Goal: Navigation & Orientation: Find specific page/section

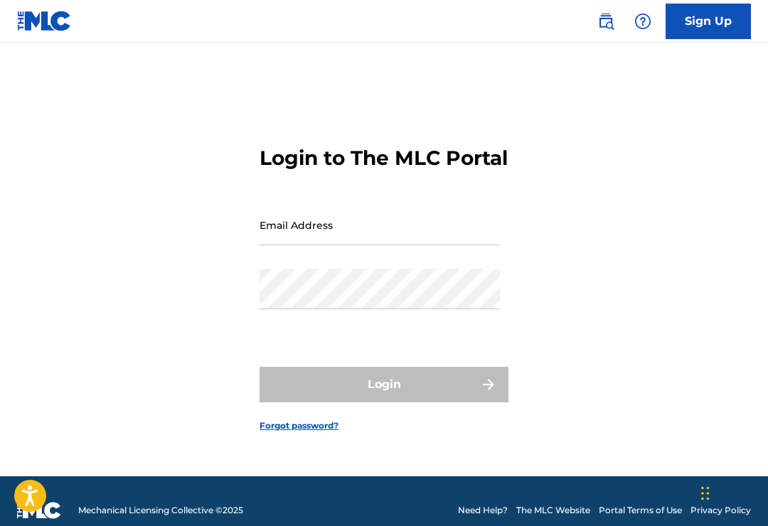
click at [316, 245] on input "Email Address" at bounding box center [379, 225] width 240 height 41
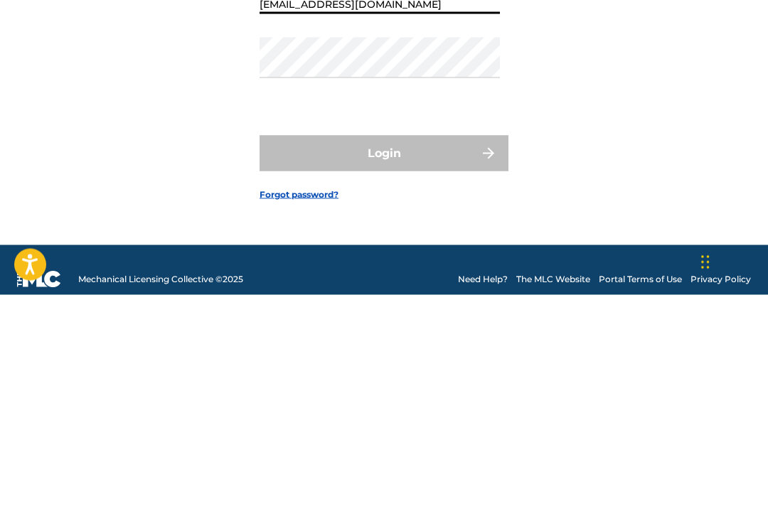
type input "[EMAIL_ADDRESS][DOMAIN_NAME]"
click at [342, 269] on div "Password" at bounding box center [379, 301] width 240 height 64
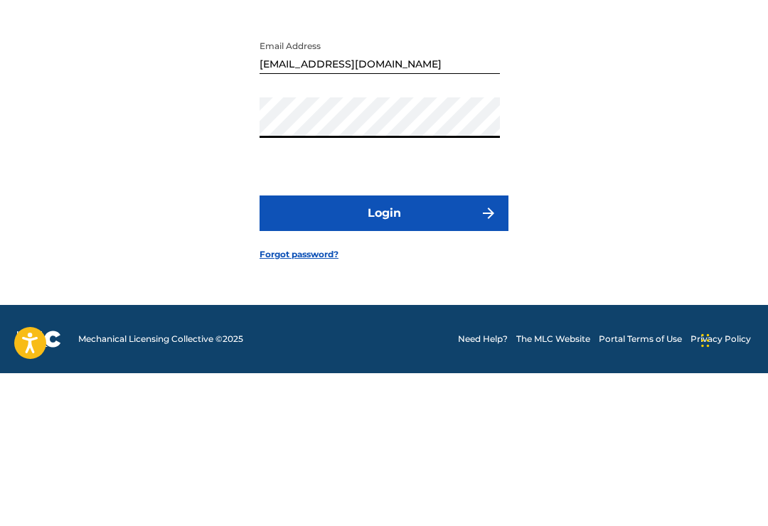
click at [384, 348] on button "Login" at bounding box center [383, 366] width 249 height 36
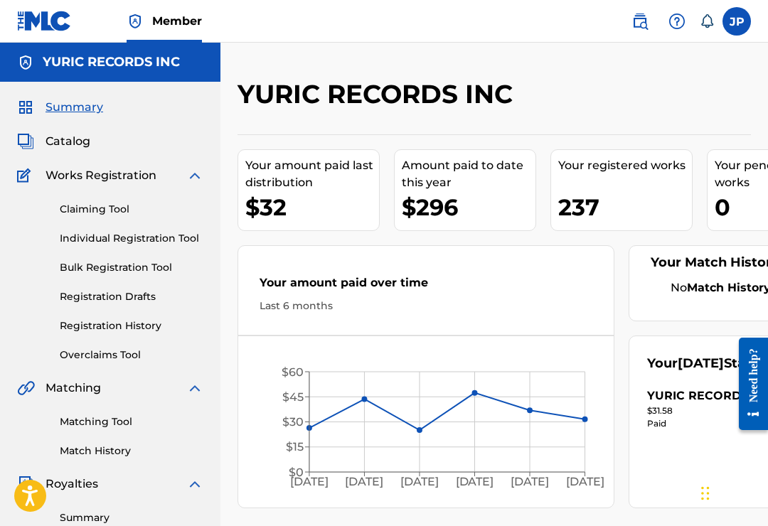
click at [96, 180] on span "Works Registration" at bounding box center [101, 175] width 111 height 17
click at [82, 235] on link "Individual Registration Tool" at bounding box center [132, 238] width 144 height 15
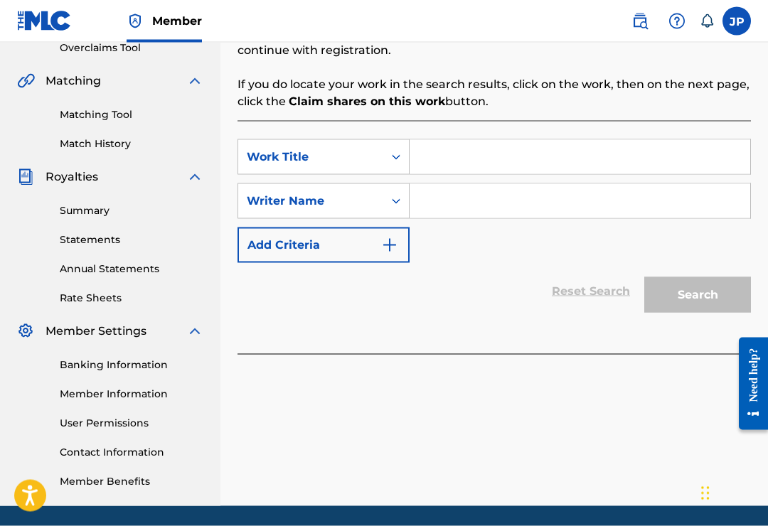
scroll to position [333, 0]
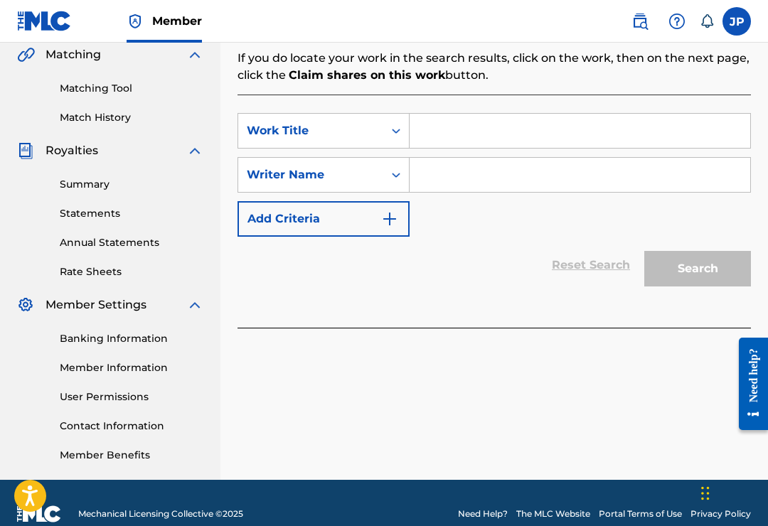
click at [71, 277] on link "Rate Sheets" at bounding box center [132, 271] width 144 height 15
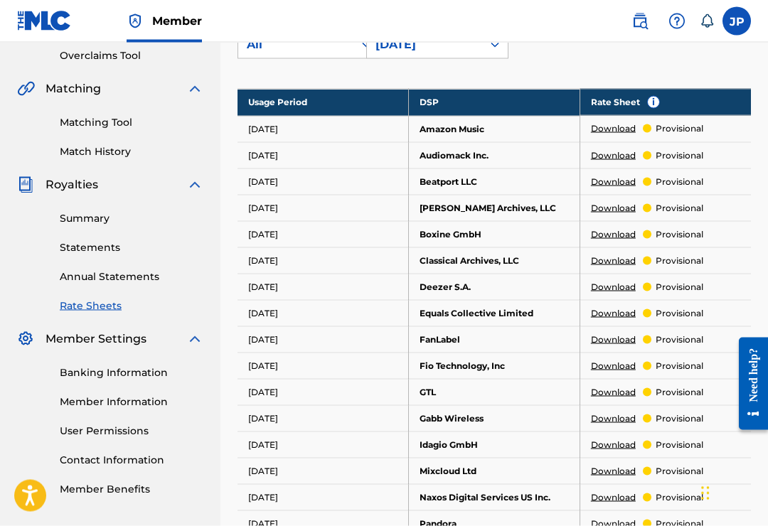
scroll to position [300, 0]
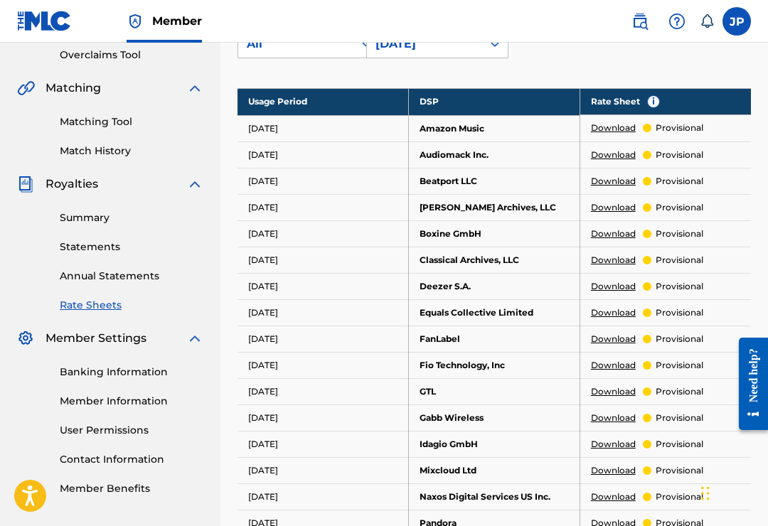
click at [112, 485] on link "Member Benefits" at bounding box center [132, 488] width 144 height 15
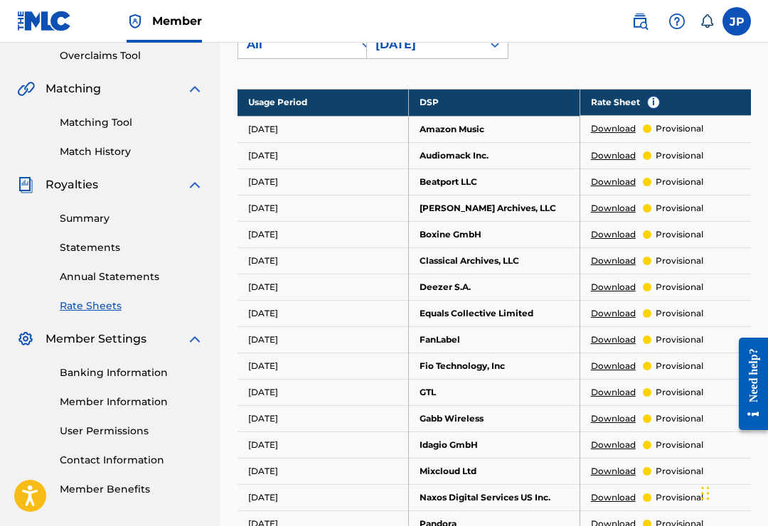
click at [87, 167] on div "Summary Catalog Works Registration Claiming Tool Individual Registration Tool B…" at bounding box center [110, 148] width 220 height 732
click at [80, 156] on link "Match History" at bounding box center [132, 151] width 144 height 15
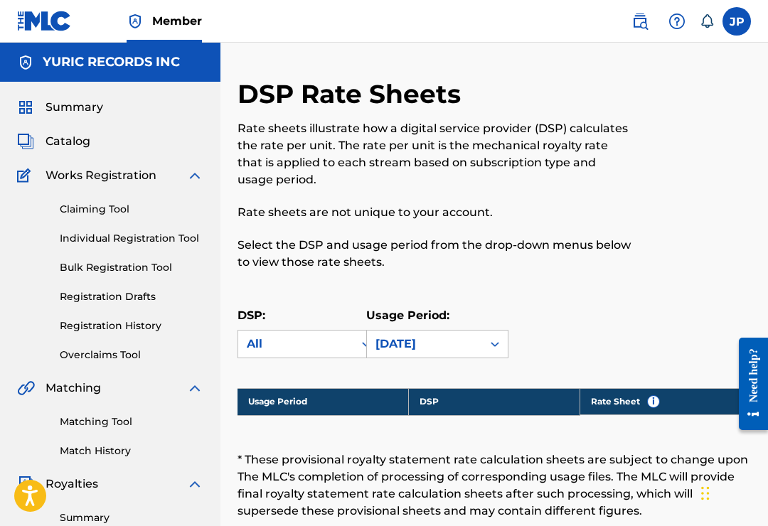
scroll to position [299, 0]
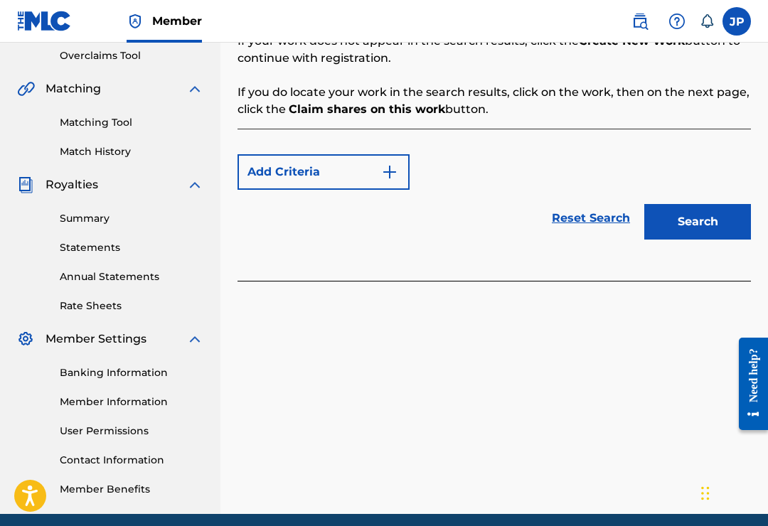
scroll to position [333, 0]
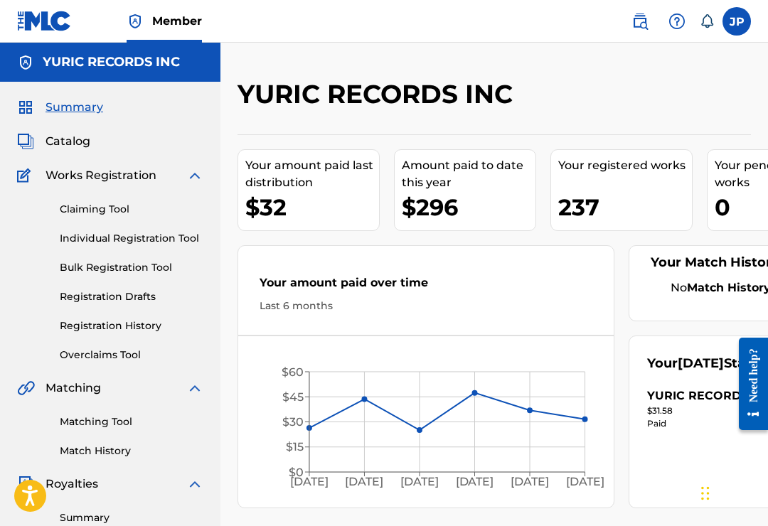
click at [73, 146] on span "Catalog" at bounding box center [68, 141] width 45 height 17
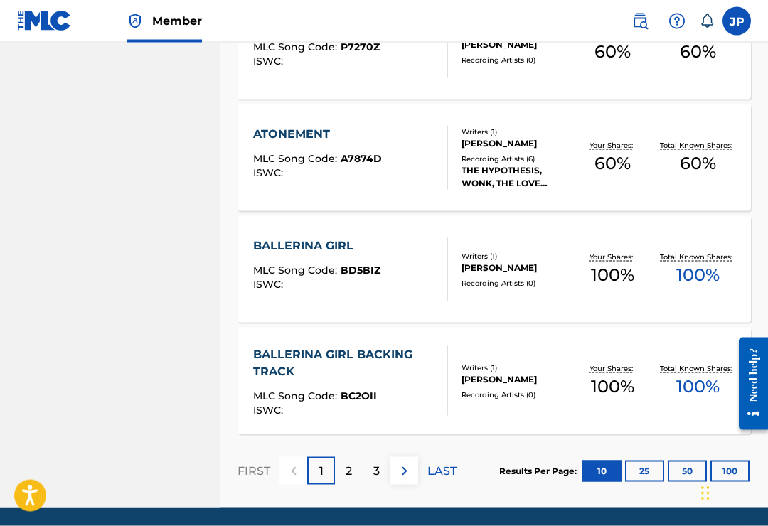
scroll to position [1079, 0]
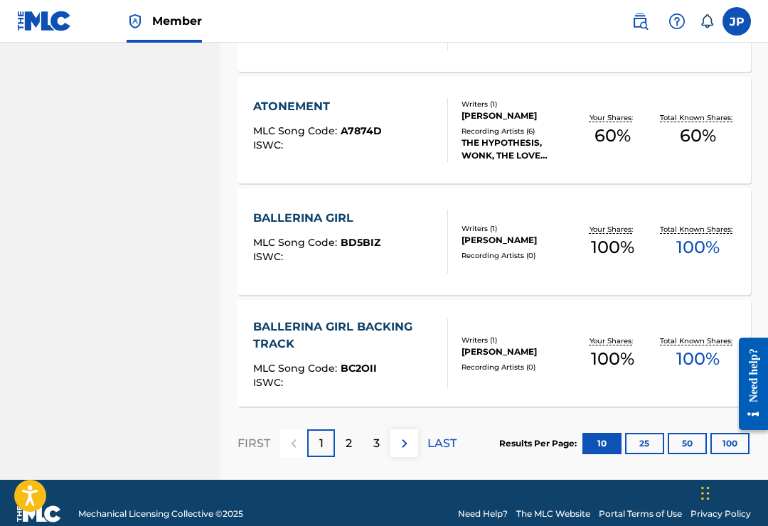
click at [353, 363] on span "BC2OII" at bounding box center [359, 368] width 36 height 13
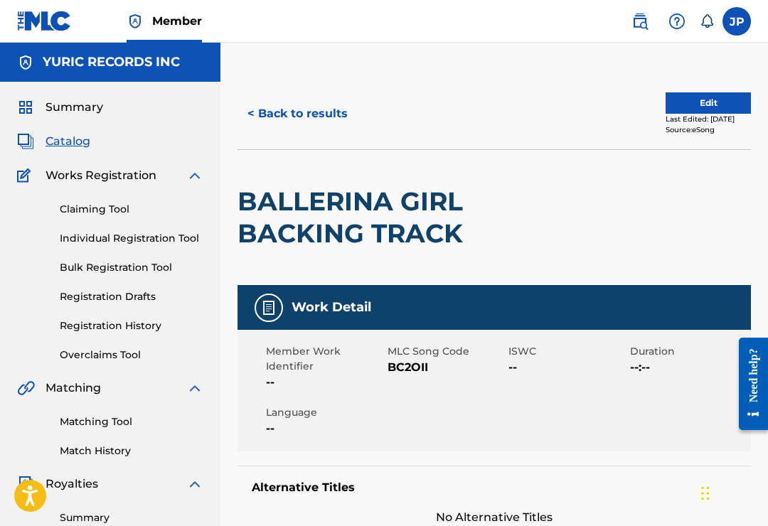
click at [736, 33] on label at bounding box center [736, 21] width 28 height 28
click at [737, 21] on input "[PERSON_NAME] [EMAIL_ADDRESS][DOMAIN_NAME] Notification Preferences Profile Log…" at bounding box center [737, 21] width 0 height 0
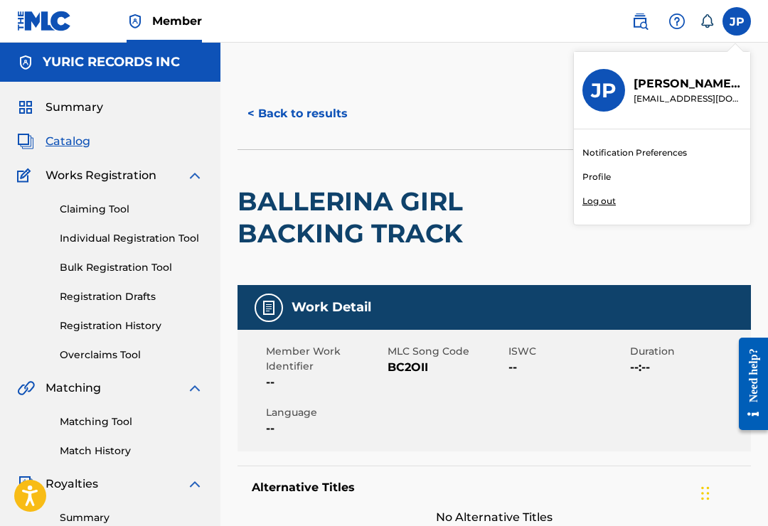
click at [614, 204] on p "Log out" at bounding box center [598, 201] width 33 height 13
click at [737, 21] on input "[PERSON_NAME] [EMAIL_ADDRESS][DOMAIN_NAME] Notification Preferences Profile Log…" at bounding box center [737, 21] width 0 height 0
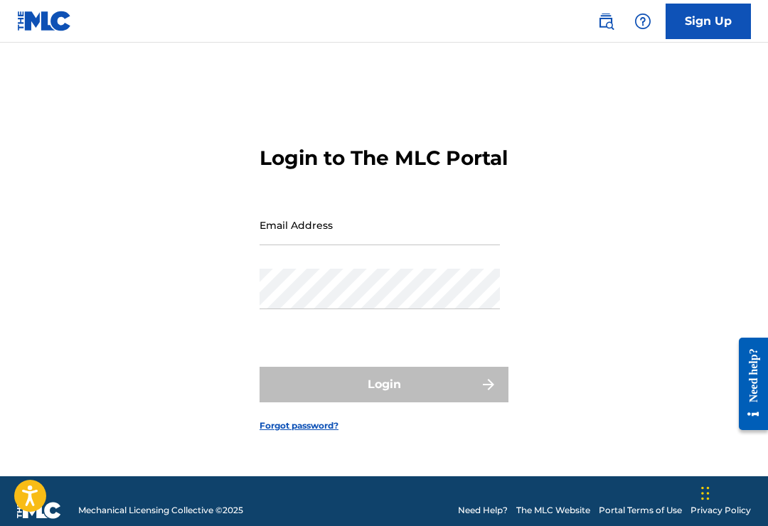
click at [582, 161] on div "Login to The MLC Portal Email Address Password Login Forgot password?" at bounding box center [384, 277] width 768 height 398
